Goal: Find specific page/section: Find specific page/section

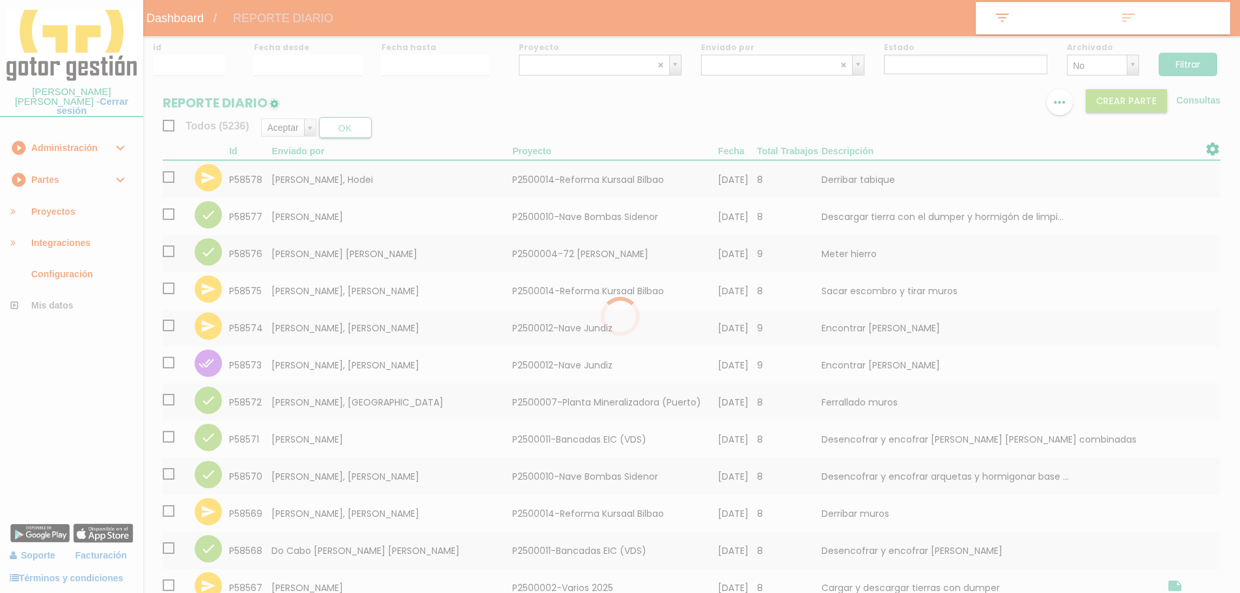
select select
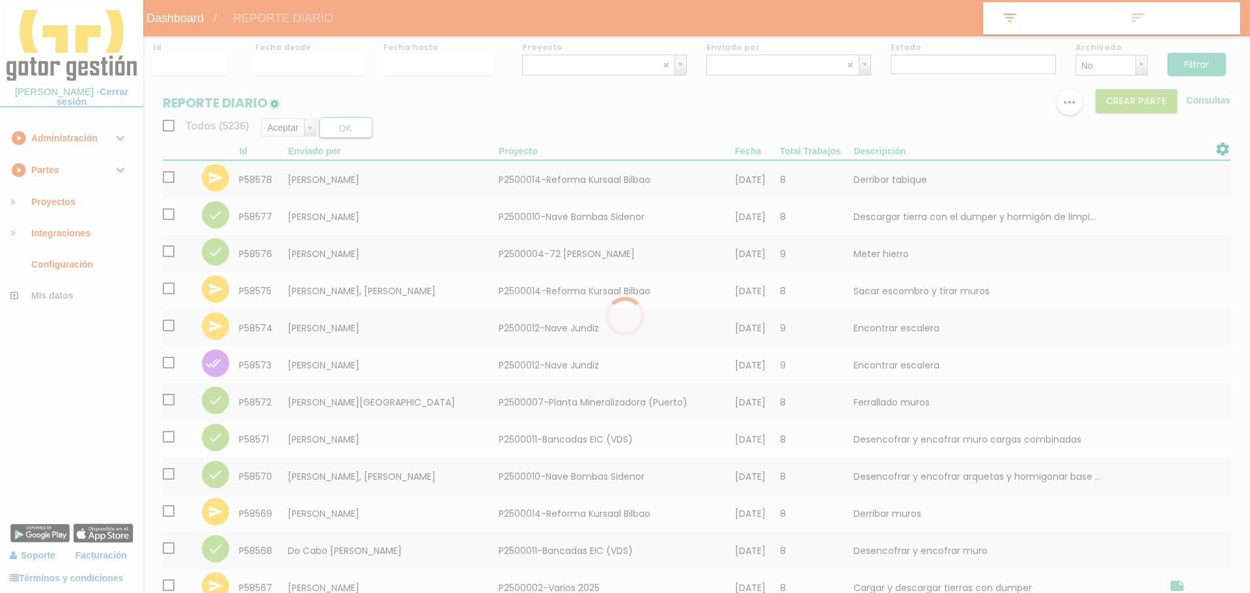
select select
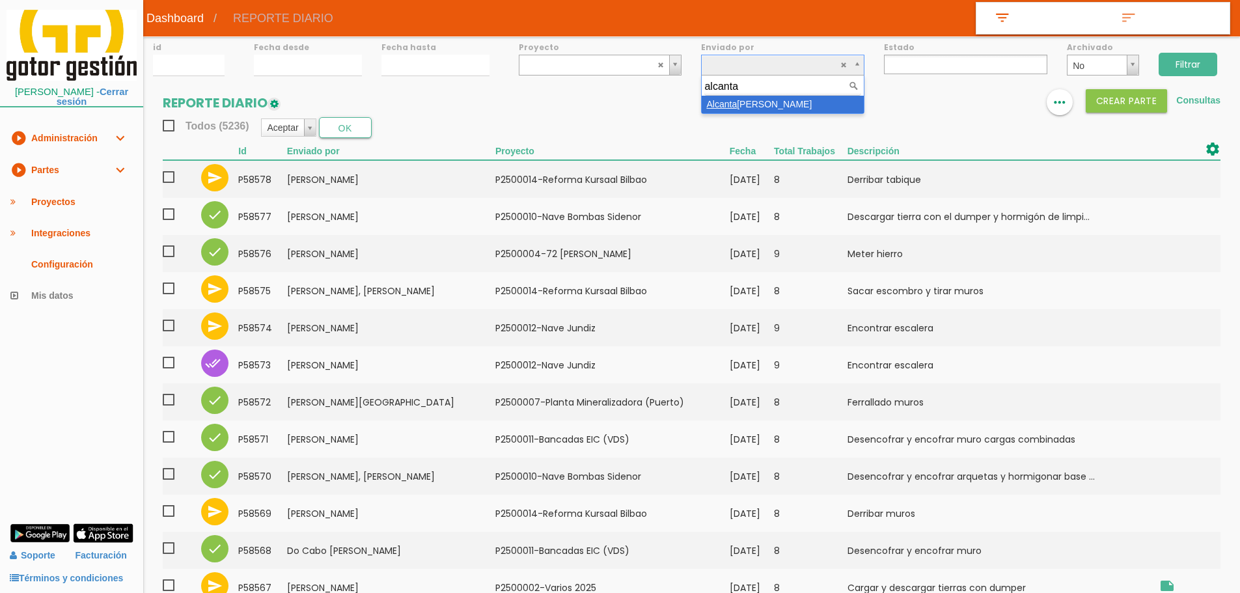
type input "alcanta"
select select "144"
click at [1189, 64] on input "Filtrar" at bounding box center [1188, 64] width 59 height 23
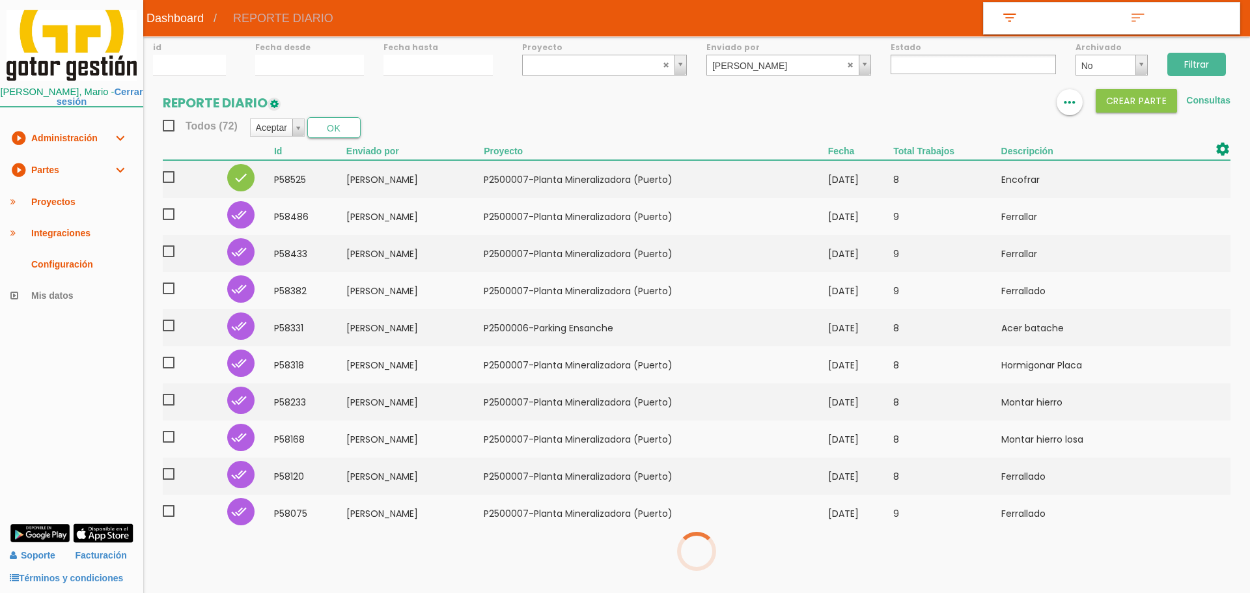
select select
